Goal: Information Seeking & Learning: Learn about a topic

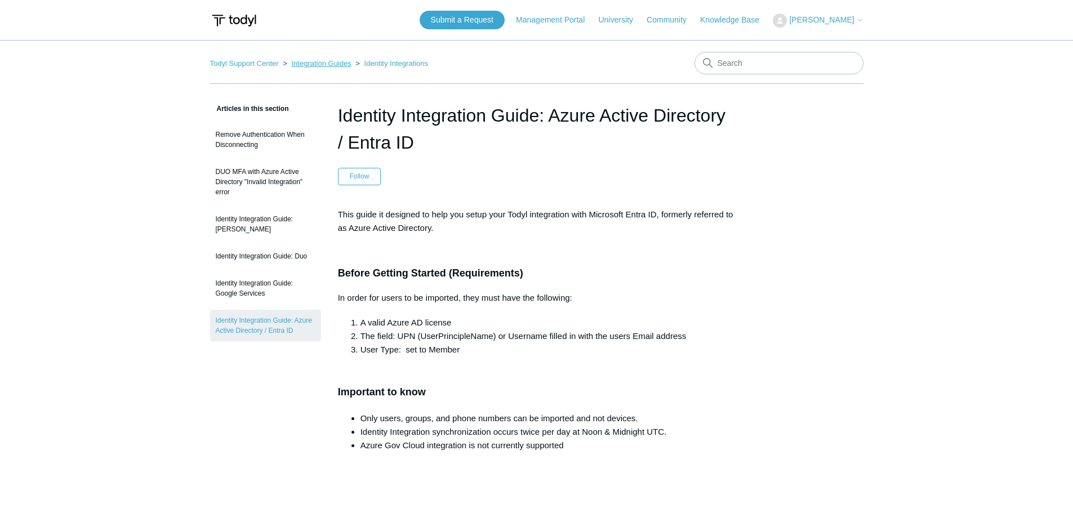
click at [323, 64] on link "Integration Guides" at bounding box center [321, 63] width 60 height 8
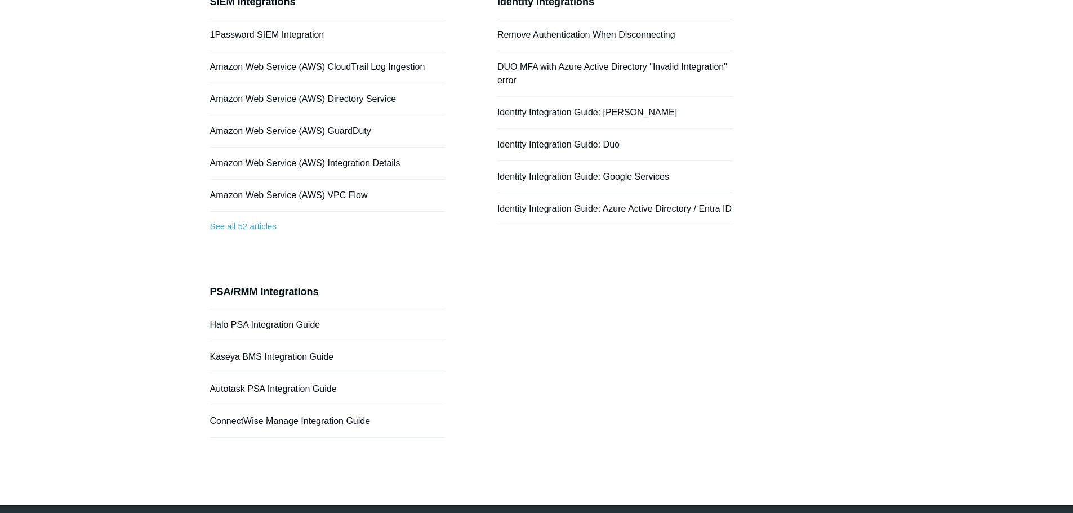
scroll to position [130, 0]
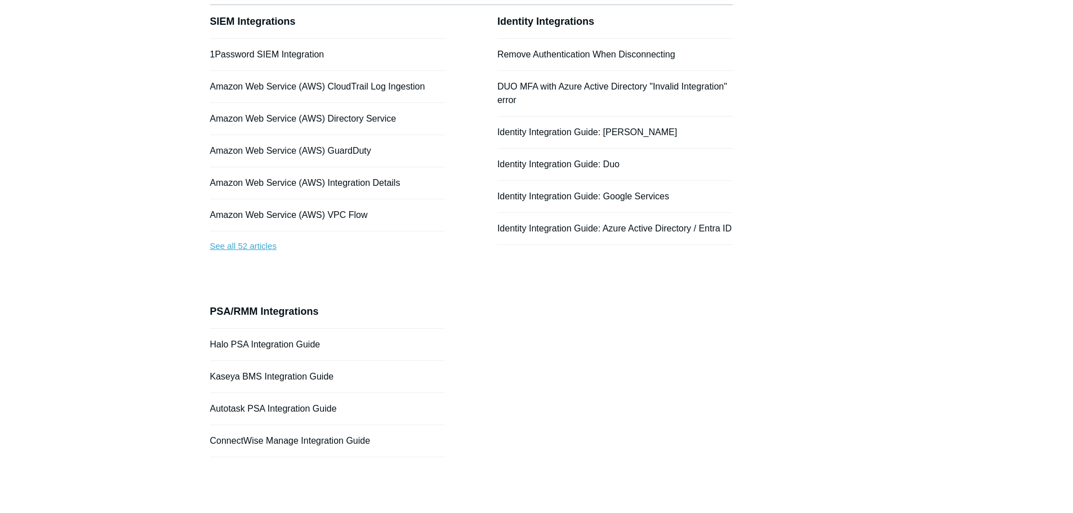
click at [235, 246] on link "See all 52 articles" at bounding box center [327, 246] width 235 height 30
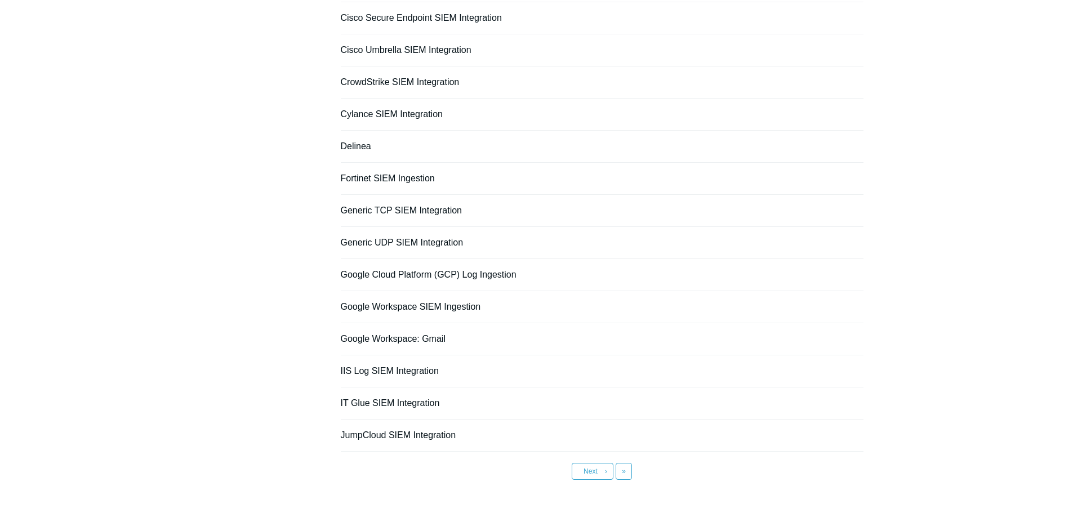
scroll to position [703, 0]
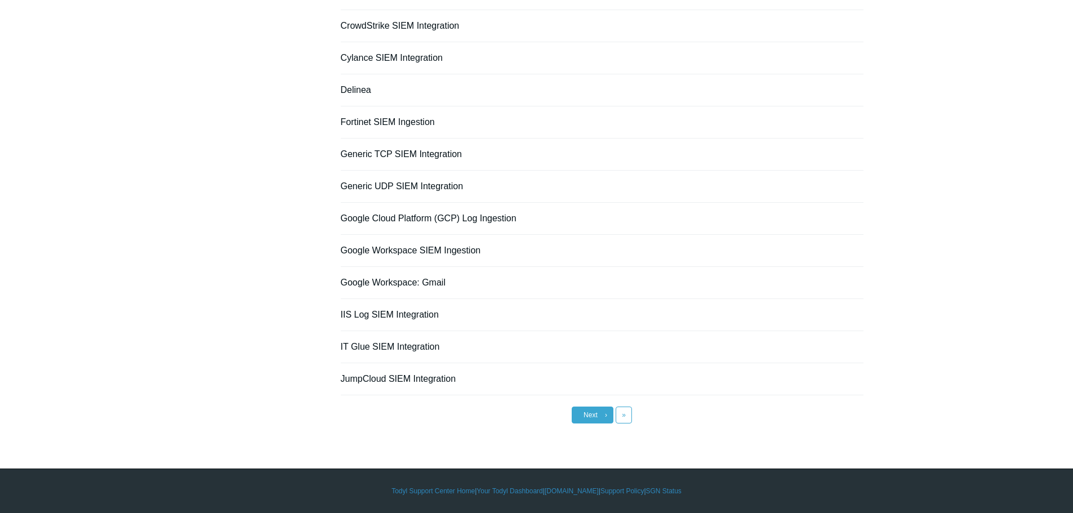
click at [582, 415] on link "Next ›" at bounding box center [592, 415] width 42 height 17
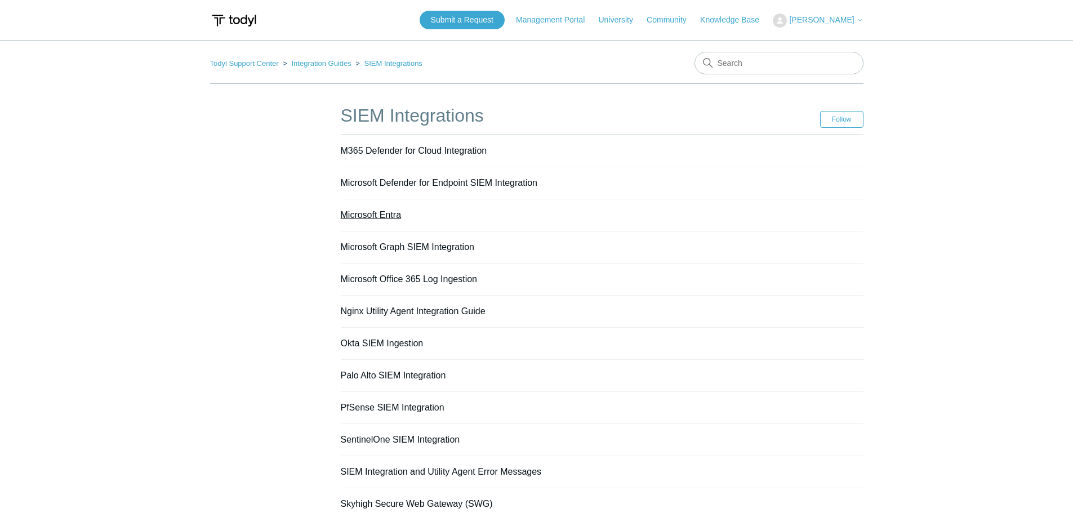
click at [382, 215] on link "Microsoft Entra" at bounding box center [371, 215] width 61 height 10
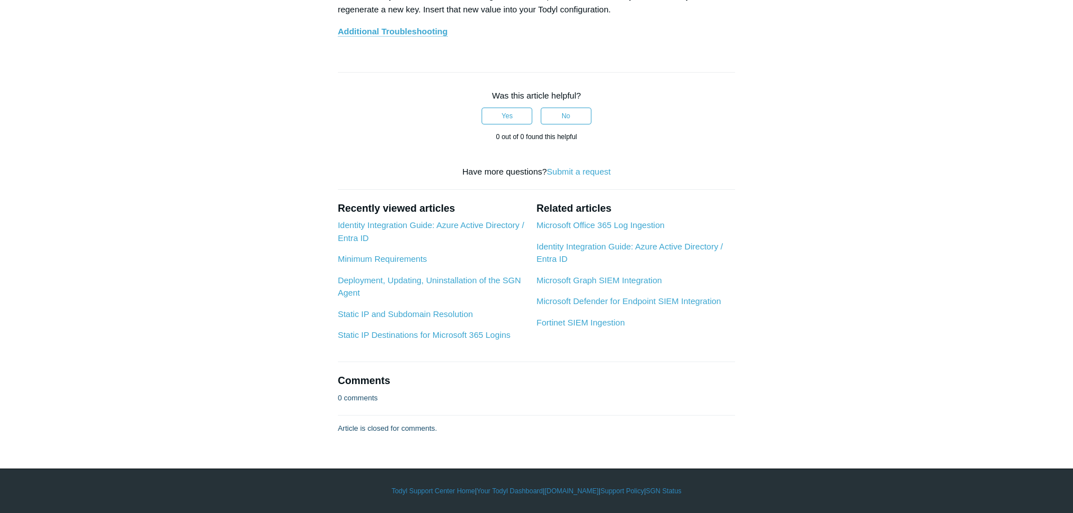
scroll to position [5405, 0]
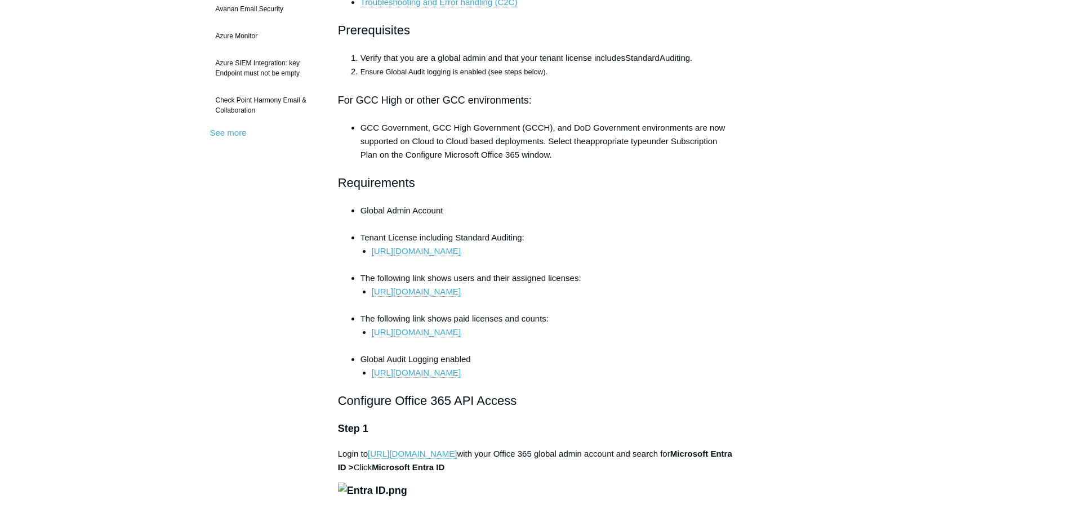
scroll to position [338, 0]
